Goal: Task Accomplishment & Management: Use online tool/utility

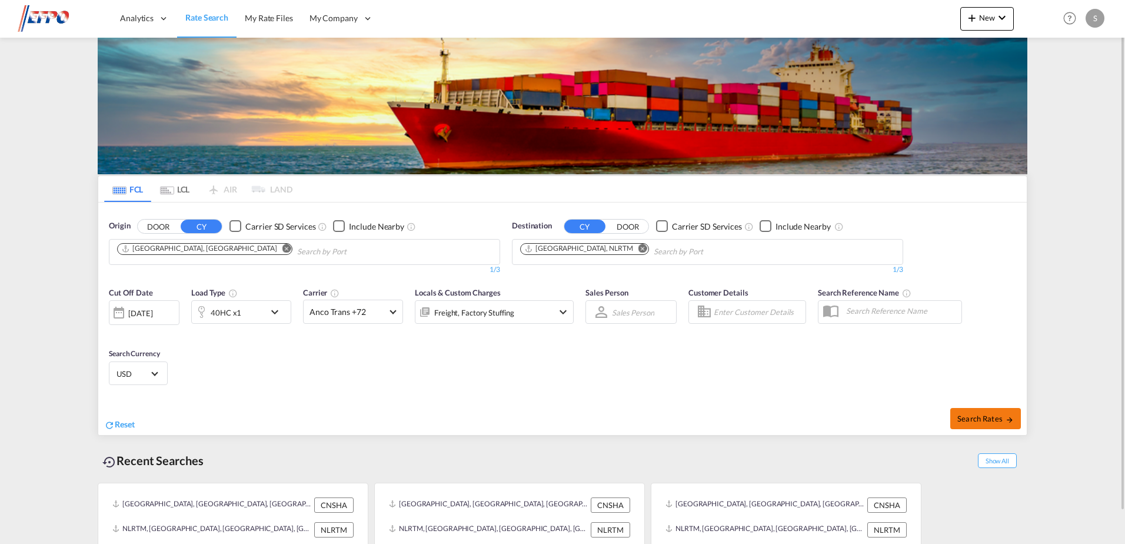
click at [986, 425] on button "Search Rates" at bounding box center [986, 418] width 71 height 21
type input "CNSHA to NLRTM / [DATE]"
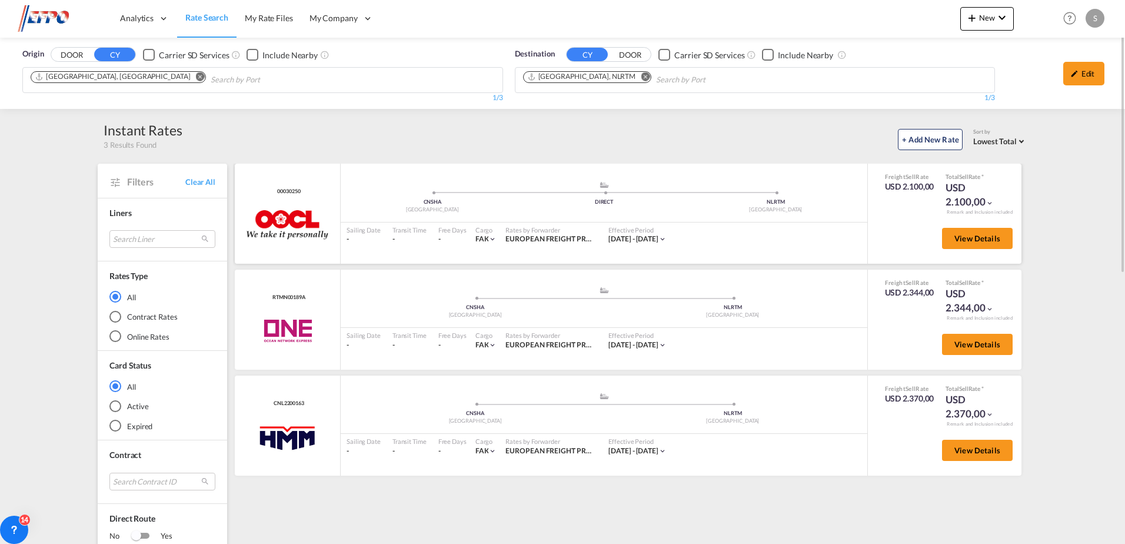
drag, startPoint x: 310, startPoint y: 191, endPoint x: 269, endPoint y: 193, distance: 41.2
click at [269, 193] on div "00030250 OOCL added by you" at bounding box center [288, 214] width 106 height 100
copy span "00030250"
